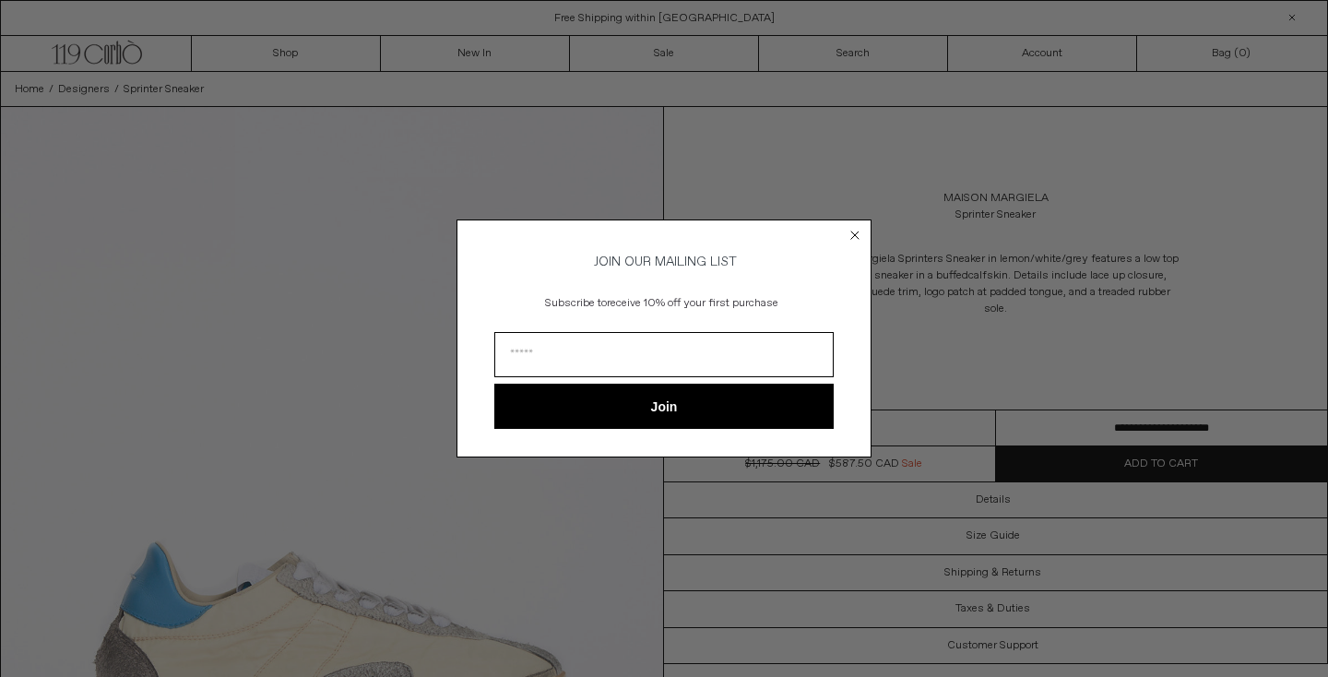
click at [853, 226] on circle "Close dialog" at bounding box center [856, 235] width 18 height 18
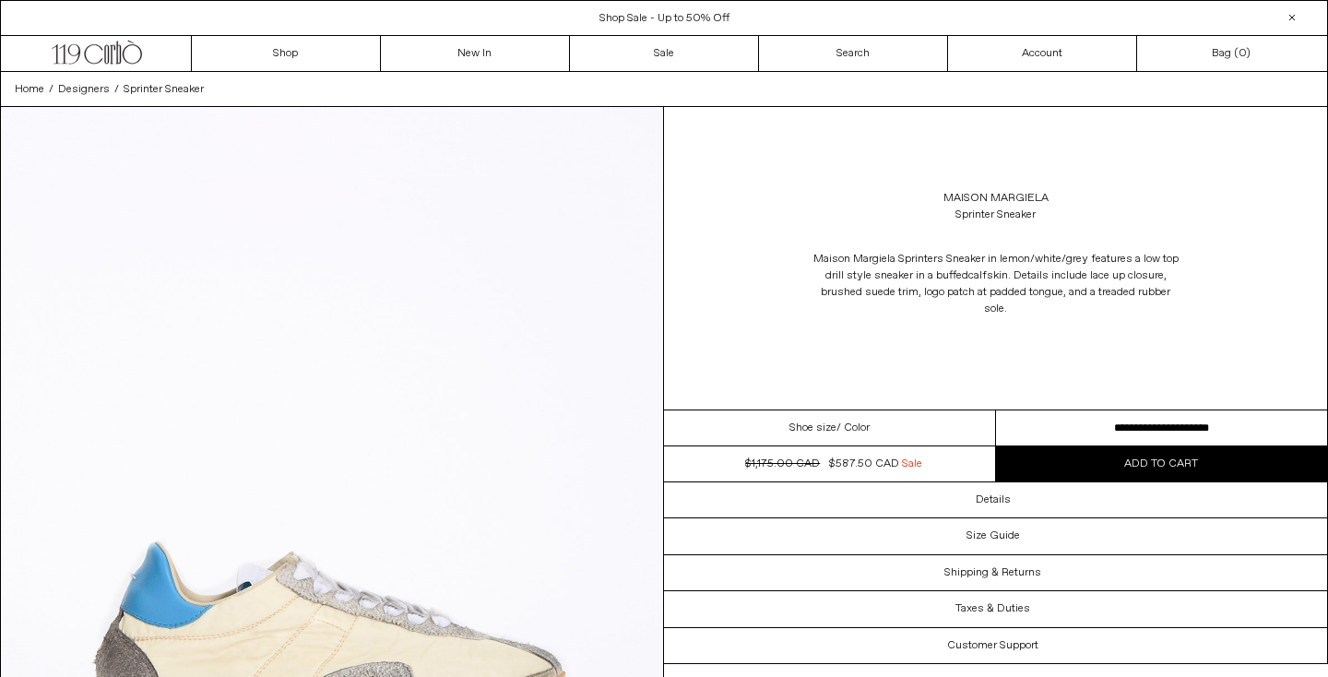
click at [853, 424] on span "/ Color" at bounding box center [853, 428] width 33 height 17
click at [1009, 195] on link "Maison Margiela" at bounding box center [996, 198] width 105 height 17
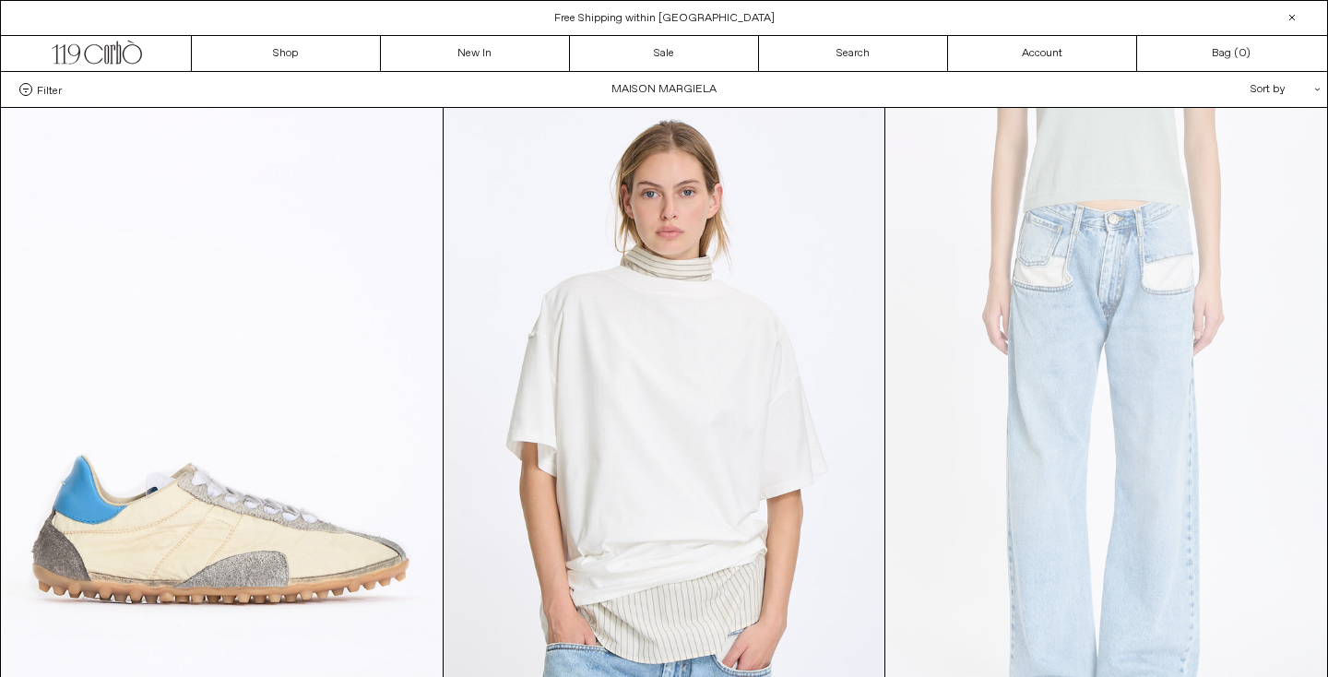
click at [49, 81] on div "Filter Designer .cls-1{fill:#231f20} Maison Margiela Categories .cls-1{fill:#23…" at bounding box center [664, 89] width 1326 height 35
click at [42, 92] on span "Filter" at bounding box center [49, 89] width 25 height 13
click at [0, 0] on select "**********" at bounding box center [0, 0] width 0 height 0
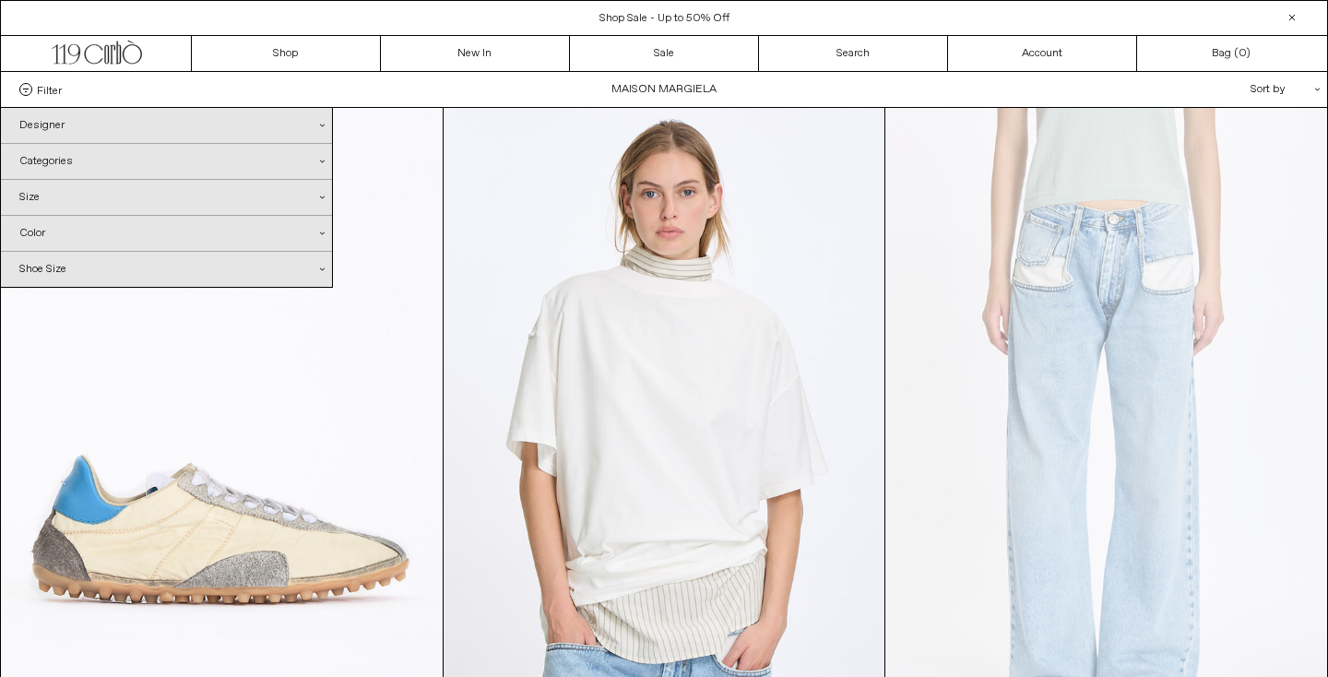
click at [159, 151] on div "Categories .cls-1{fill:#231f20}" at bounding box center [166, 161] width 331 height 35
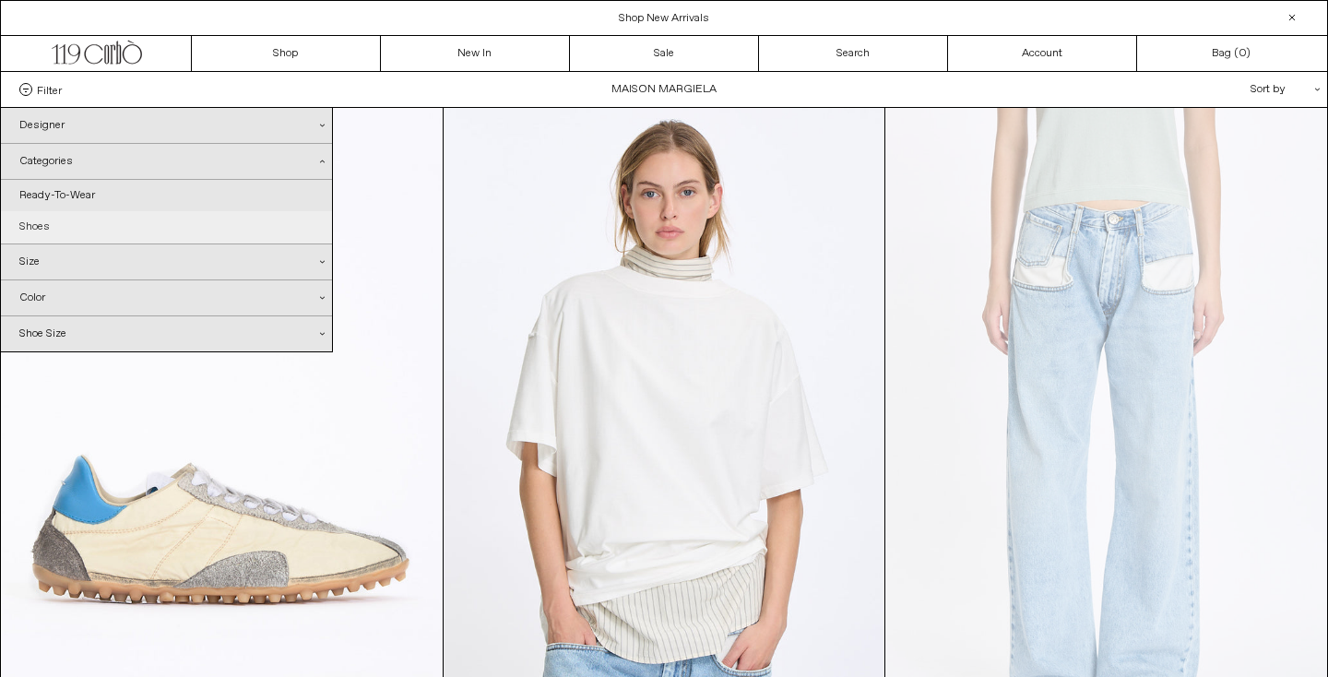
click at [72, 223] on link "Shoes" at bounding box center [166, 226] width 331 height 31
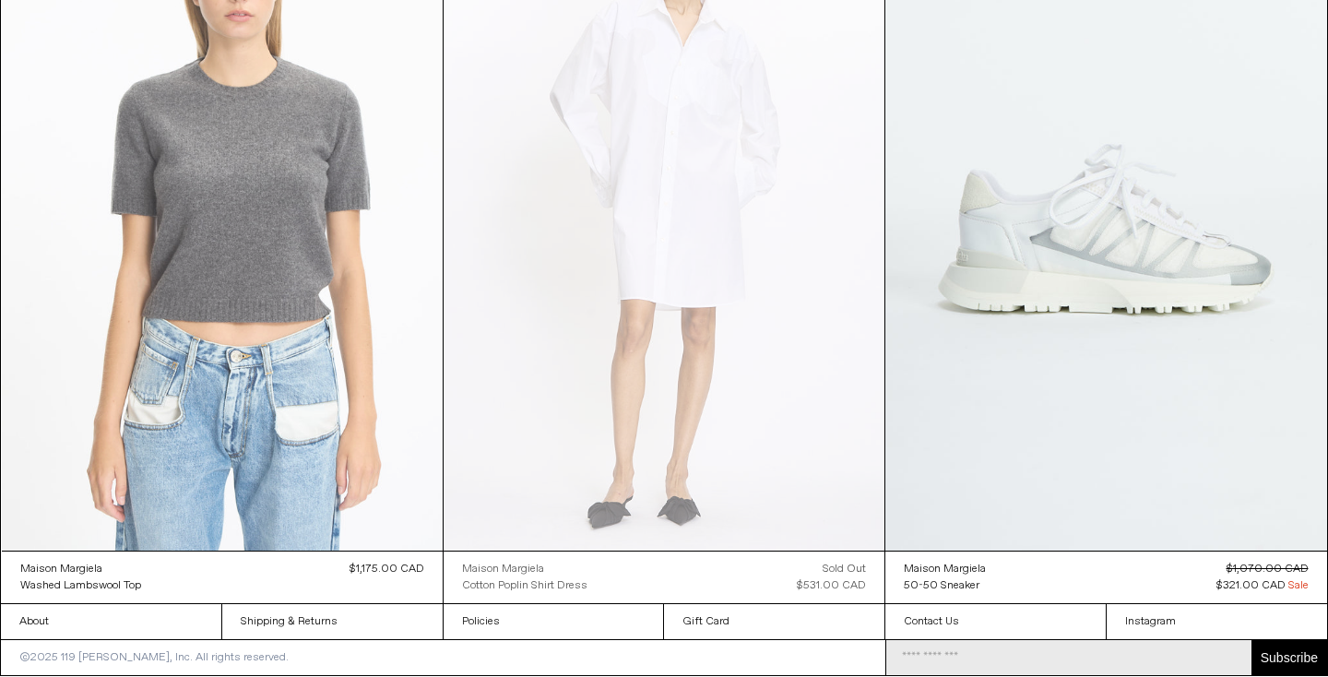
scroll to position [8814, 0]
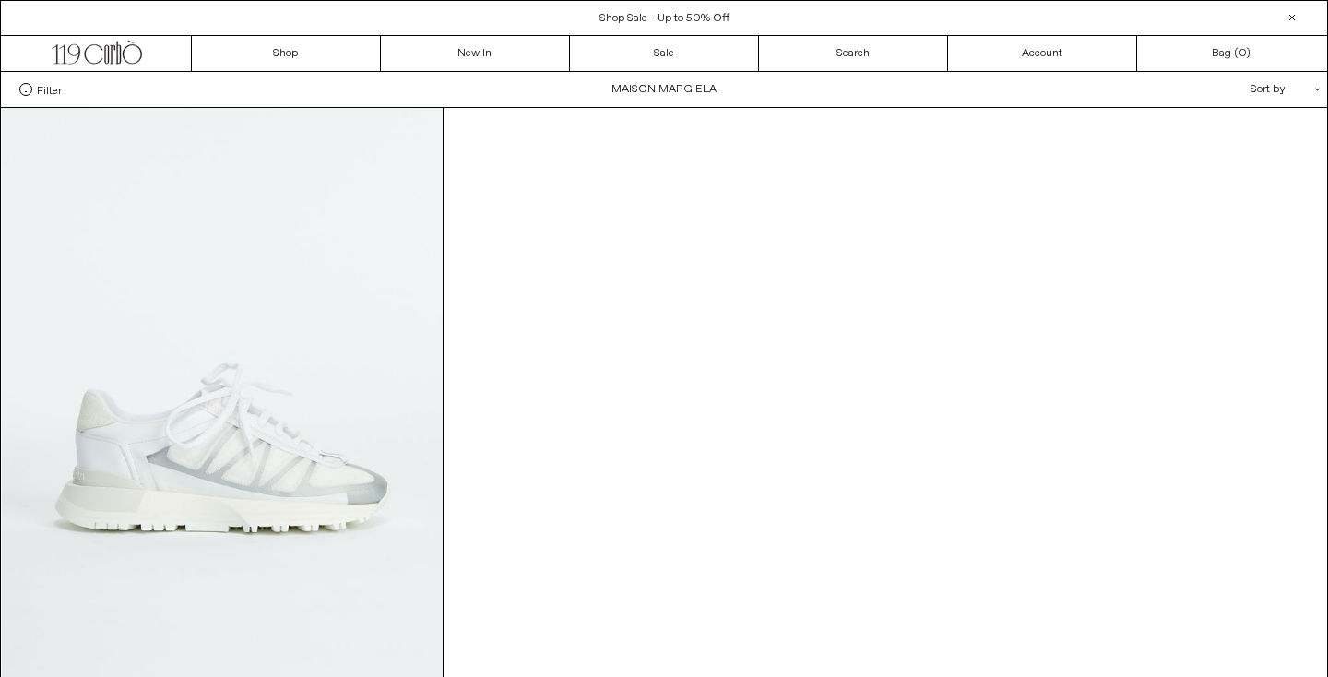
click at [18, 89] on div "Filter Designer .cls-1{fill:#231f20} Maison Margiela Categories .cls-1{fill:#23…" at bounding box center [36, 89] width 70 height 13
click at [31, 89] on span at bounding box center [25, 89] width 13 height 13
click at [0, 0] on select "**********" at bounding box center [0, 0] width 0 height 0
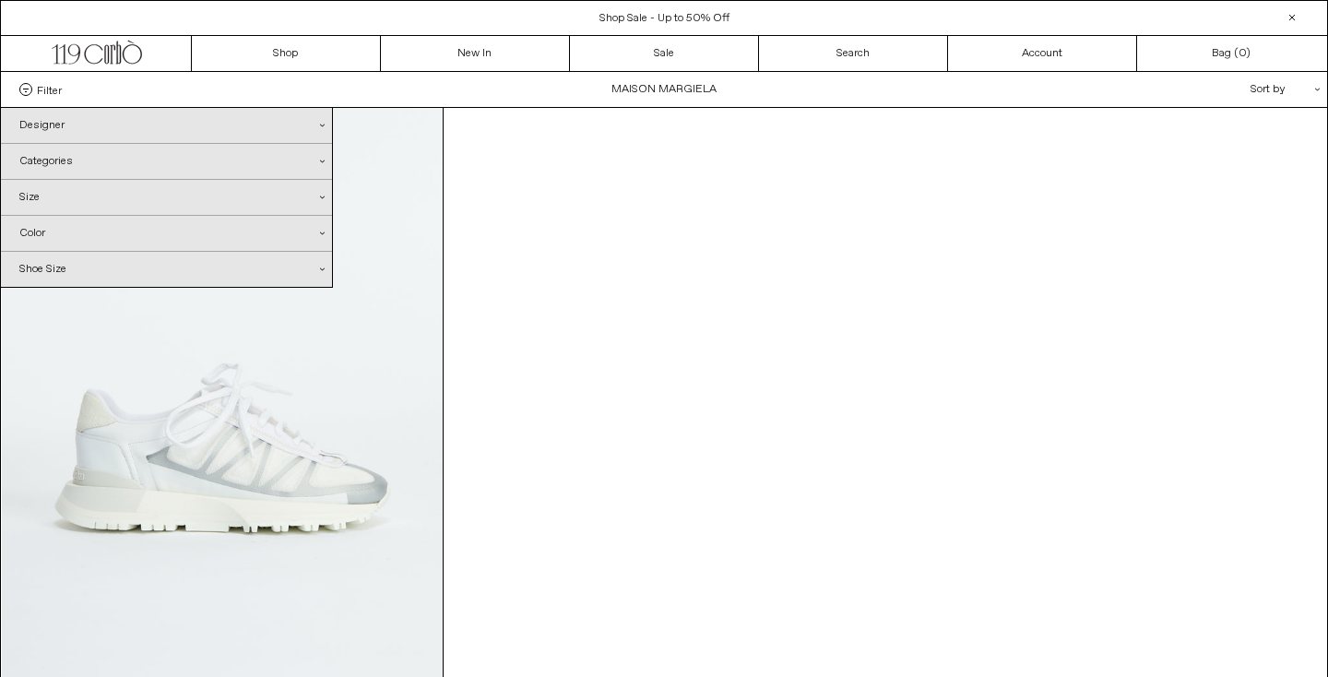
drag, startPoint x: 539, startPoint y: 393, endPoint x: 475, endPoint y: 342, distance: 81.4
click at [531, 386] on div "Maison Margiela 50-50 Sneaker Regular price $321.00 CAD Sold out Regular price …" at bounding box center [664, 465] width 1328 height 716
